Goal: Find contact information: Find contact information

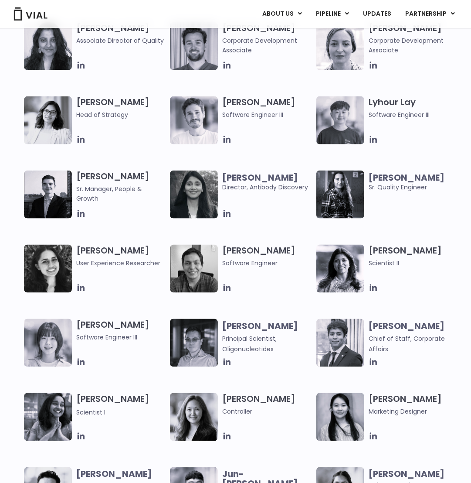
scroll to position [676, 0]
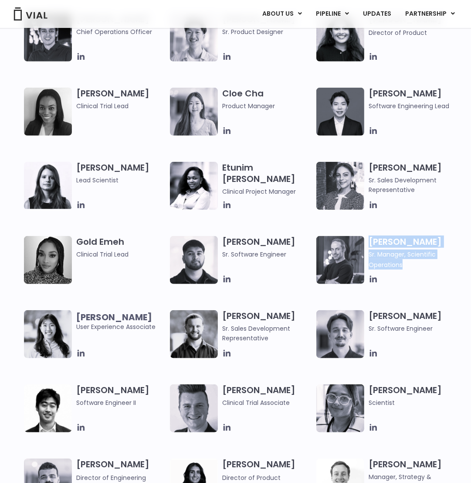
drag, startPoint x: 404, startPoint y: 265, endPoint x: 368, endPoint y: 243, distance: 42.3
click at [369, 243] on h3 "[PERSON_NAME] Manager, Scientific Operations" at bounding box center [413, 253] width 89 height 34
copy h3 "[PERSON_NAME] Manager, Scientific Operations"
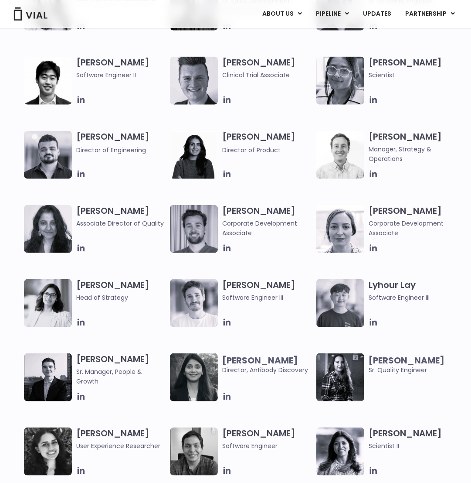
scroll to position [1024, 0]
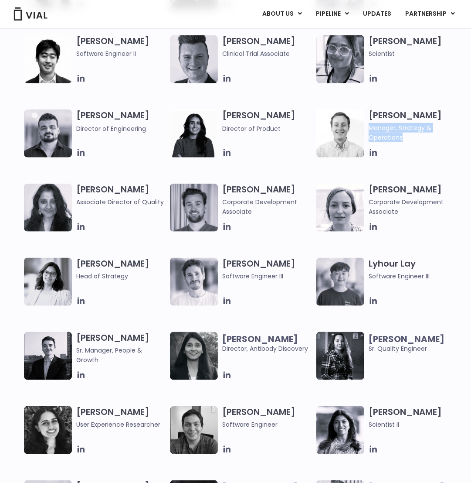
drag, startPoint x: 404, startPoint y: 138, endPoint x: 370, endPoint y: 128, distance: 34.5
click at [370, 128] on span "Manager, Strategy & Operations" at bounding box center [413, 132] width 89 height 19
copy span "Manager, Strategy & Operations"
click at [466, 336] on div "[PERSON_NAME] Lead Scientist Etunim [PERSON_NAME] Clinical Project Manager [PER…" at bounding box center [235, 109] width 471 height 593
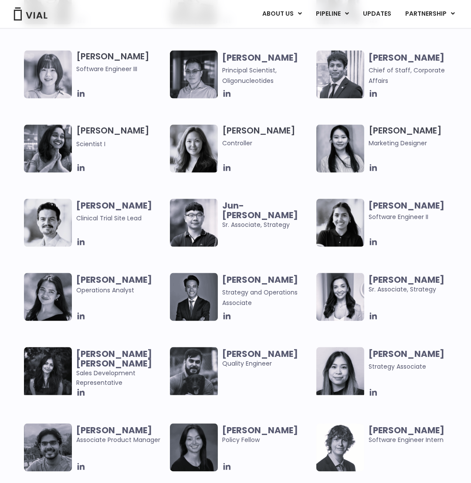
scroll to position [1460, 0]
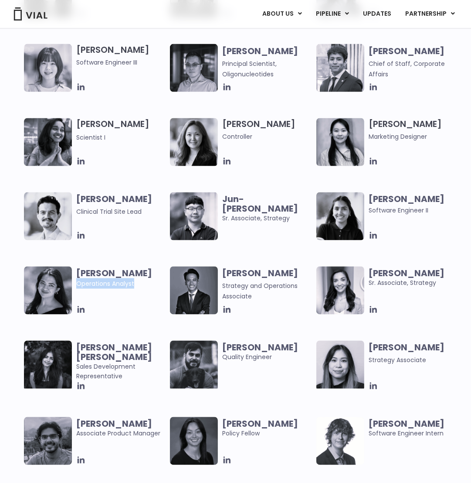
drag, startPoint x: 139, startPoint y: 284, endPoint x: 76, endPoint y: 287, distance: 62.9
click at [76, 287] on div "[PERSON_NAME] Operations Analyst" at bounding box center [97, 290] width 146 height 48
copy span "Operations Analyst"
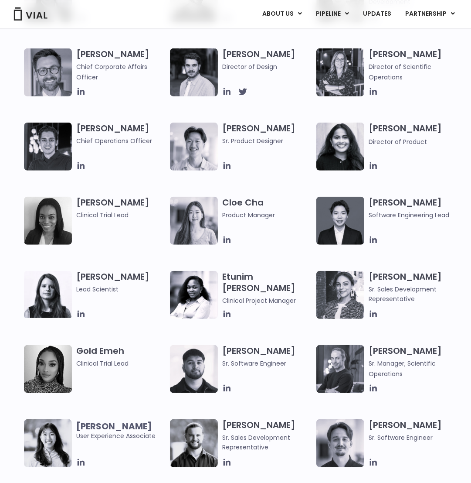
scroll to position [0, 0]
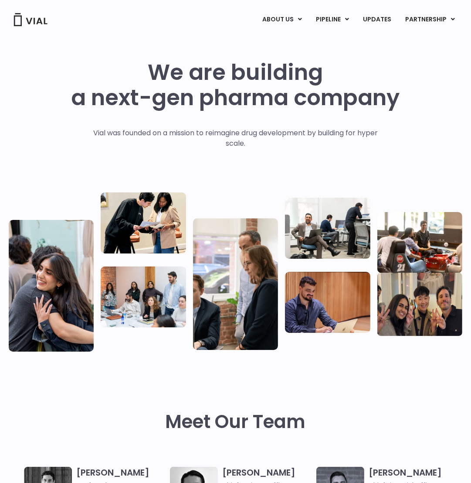
click at [445, 167] on div "We are building a next-gen pharma company Vial was founded on a mission to reim…" at bounding box center [236, 206] width 454 height 292
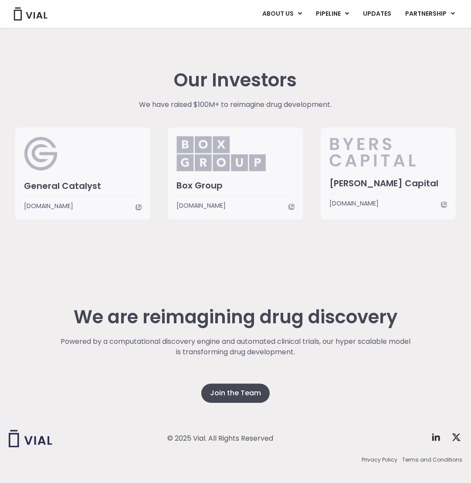
scroll to position [2103, 0]
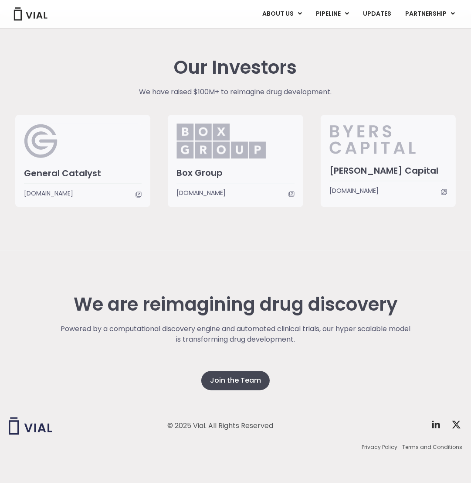
click at [291, 258] on div "We are reimagining drug discovery Powered by a computational discovery engine a…" at bounding box center [236, 367] width 454 height 235
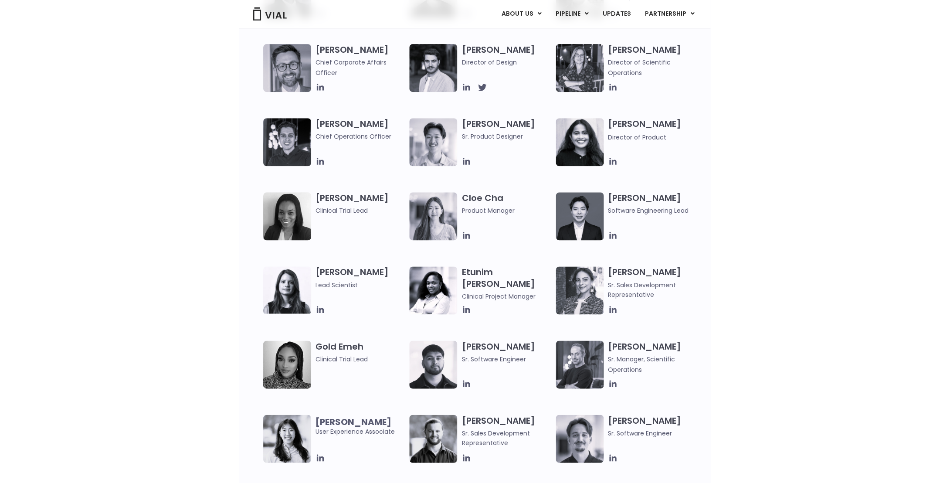
scroll to position [0, 0]
